Goal: Find specific page/section: Find specific page/section

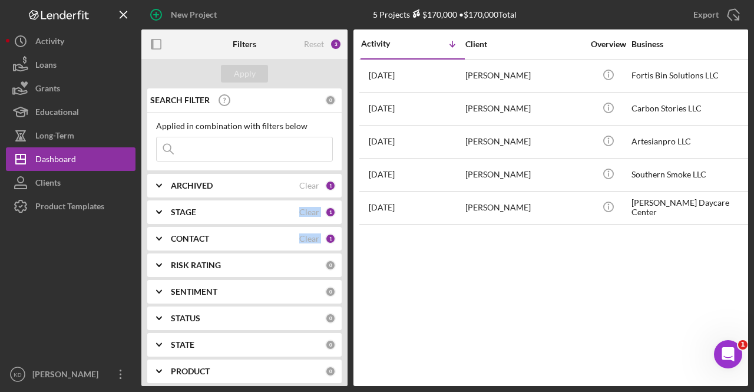
drag, startPoint x: 347, startPoint y: 186, endPoint x: 361, endPoint y: 253, distance: 69.1
click at [361, 253] on div "Filters Reset 3 Apply SEARCH FILTER 0 Applied in combination with filters below…" at bounding box center [444, 207] width 607 height 356
click at [378, 294] on div "Activity Icon/Table Sort Arrow Client Overview Business Contact Product Categor…" at bounding box center [550, 207] width 395 height 356
click at [158, 212] on polyline at bounding box center [159, 212] width 5 height 2
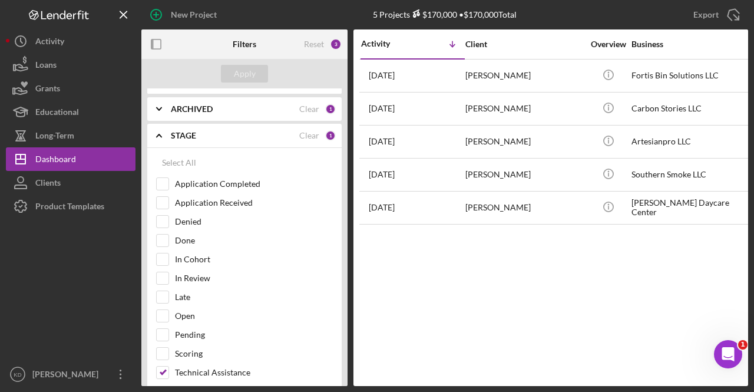
scroll to position [59, 0]
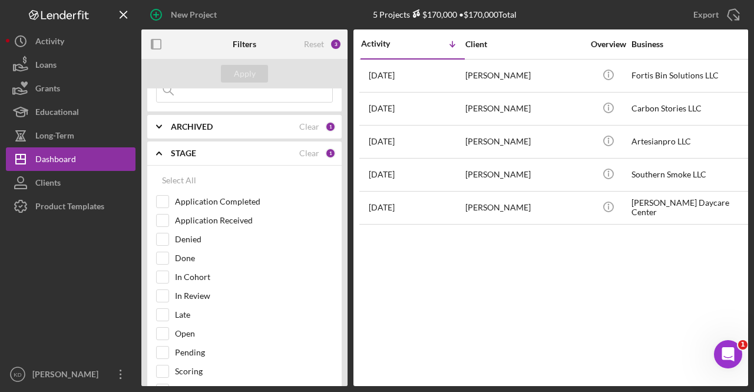
click at [159, 145] on icon "Icon/Expander" at bounding box center [158, 152] width 29 height 29
